Goal: Find specific page/section: Find specific page/section

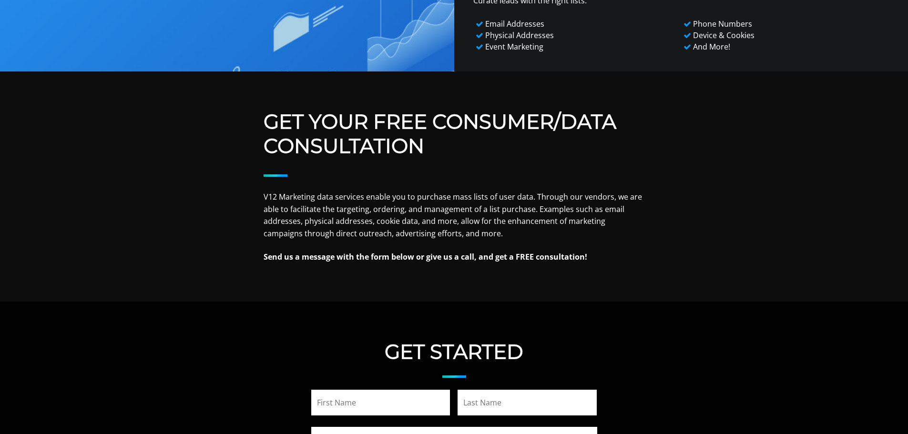
scroll to position [858, 0]
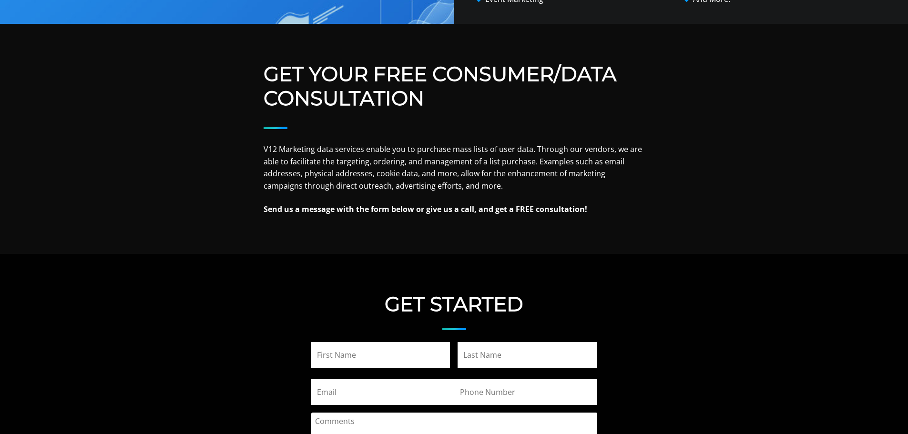
click at [788, 170] on main "Get Your Free Consumer/Data Consultation V12 Marketing data services enable you…" at bounding box center [454, 352] width 908 height 581
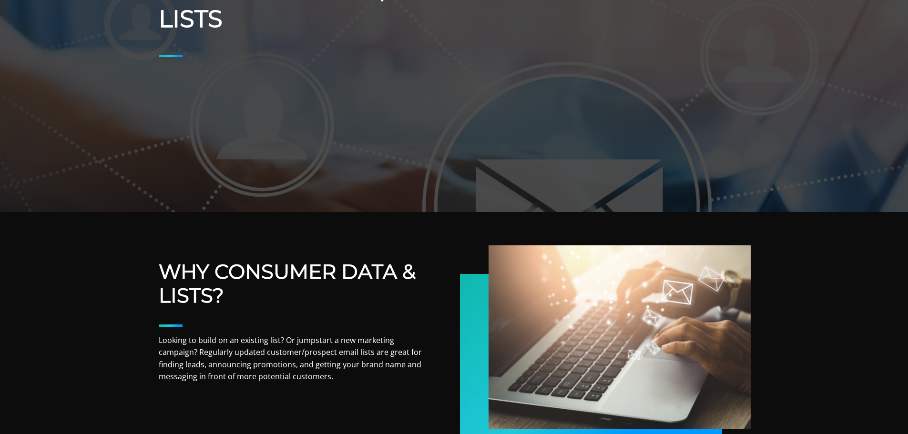
scroll to position [0, 0]
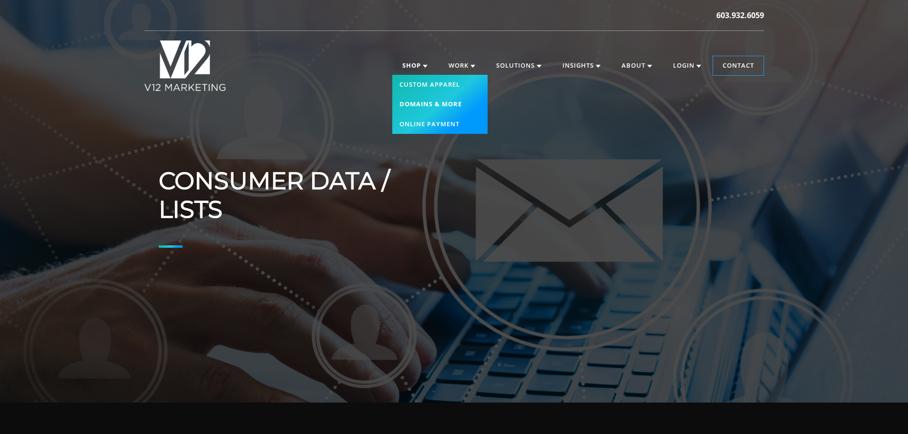
click at [420, 103] on link "Domains & More" at bounding box center [439, 104] width 95 height 20
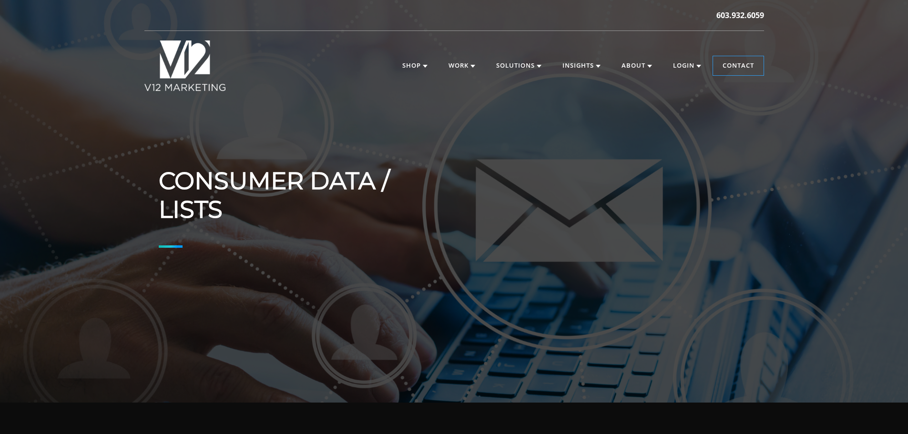
click at [341, 177] on h1 "Consumer Data / Lists" at bounding box center [292, 195] width 266 height 57
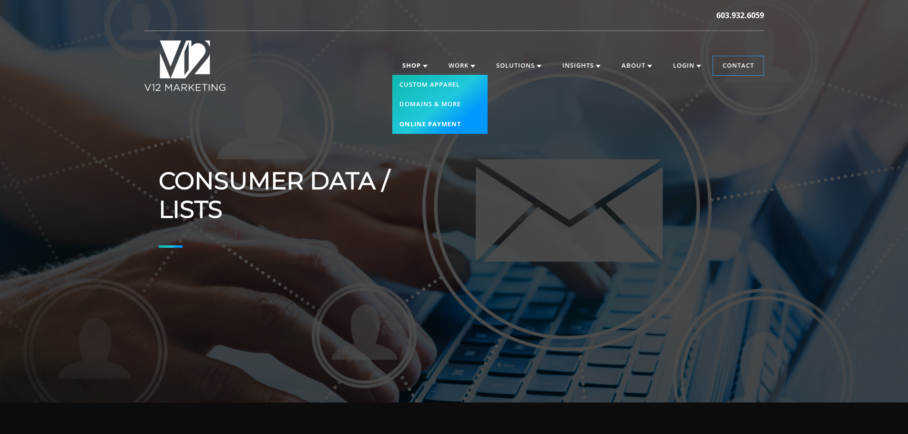
click at [418, 123] on link "Online Payment" at bounding box center [439, 124] width 95 height 20
